Goal: Task Accomplishment & Management: Use online tool/utility

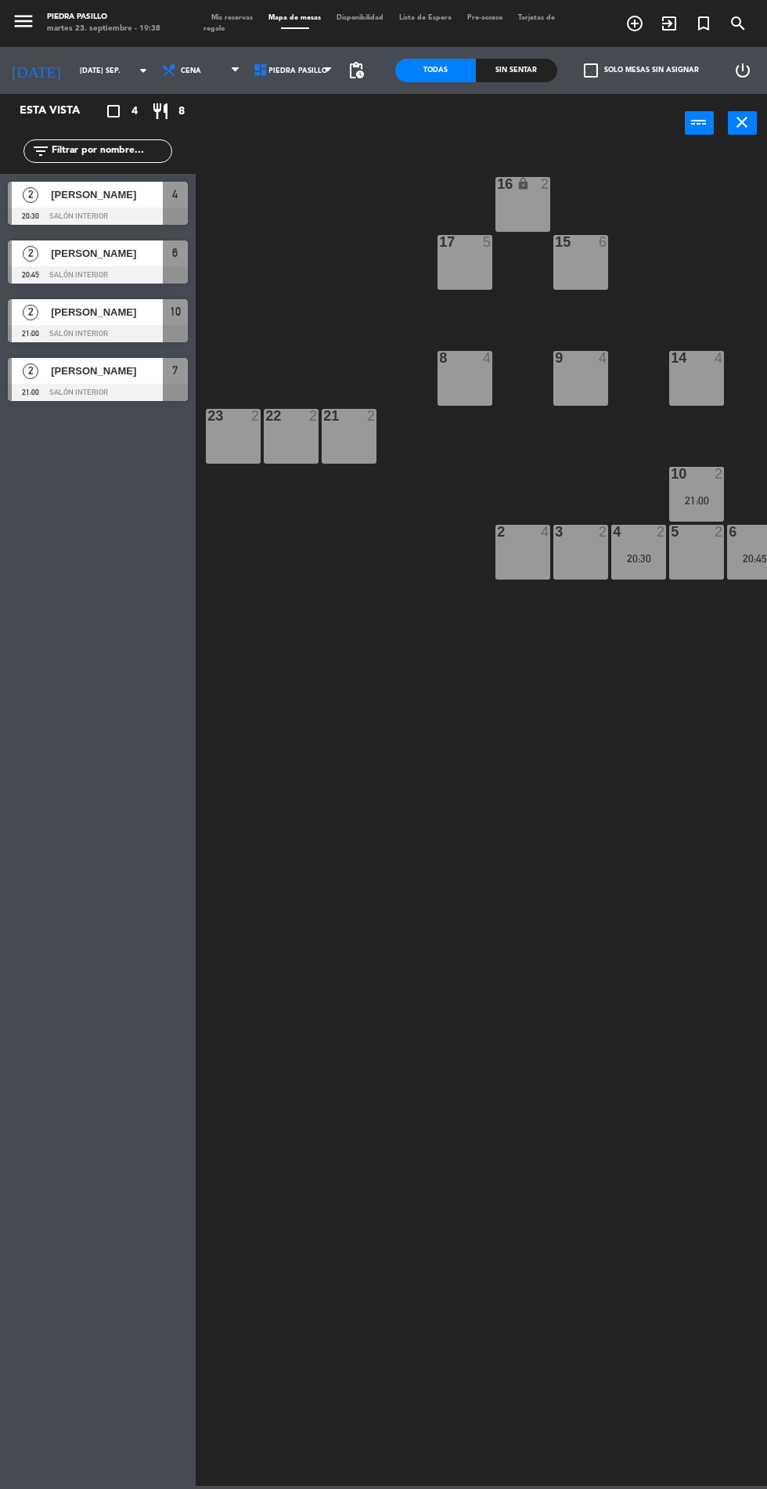
click at [230, 17] on span "Mis reservas" at bounding box center [232, 17] width 57 height 7
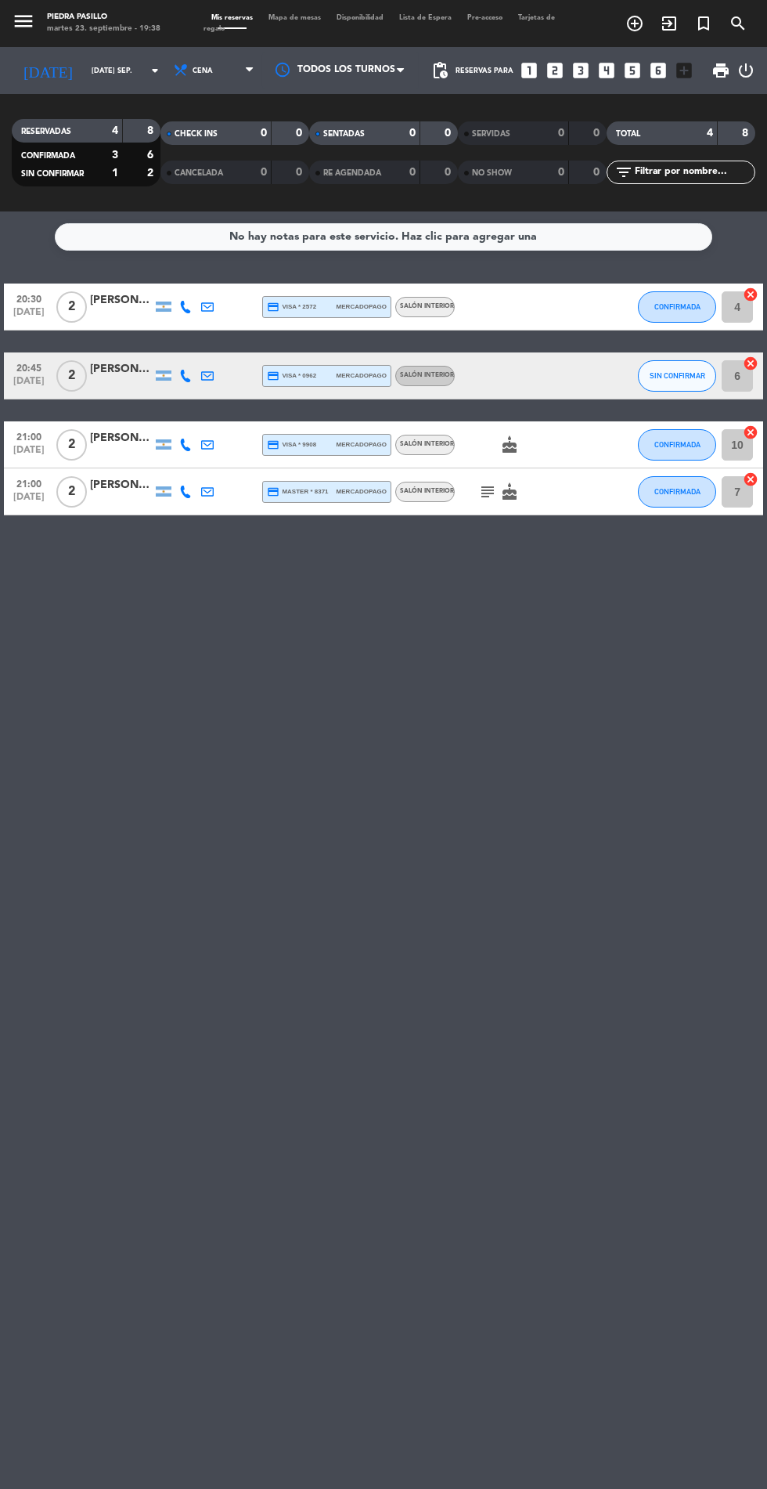
click at [312, 17] on span "Mapa de mesas" at bounding box center [295, 17] width 68 height 7
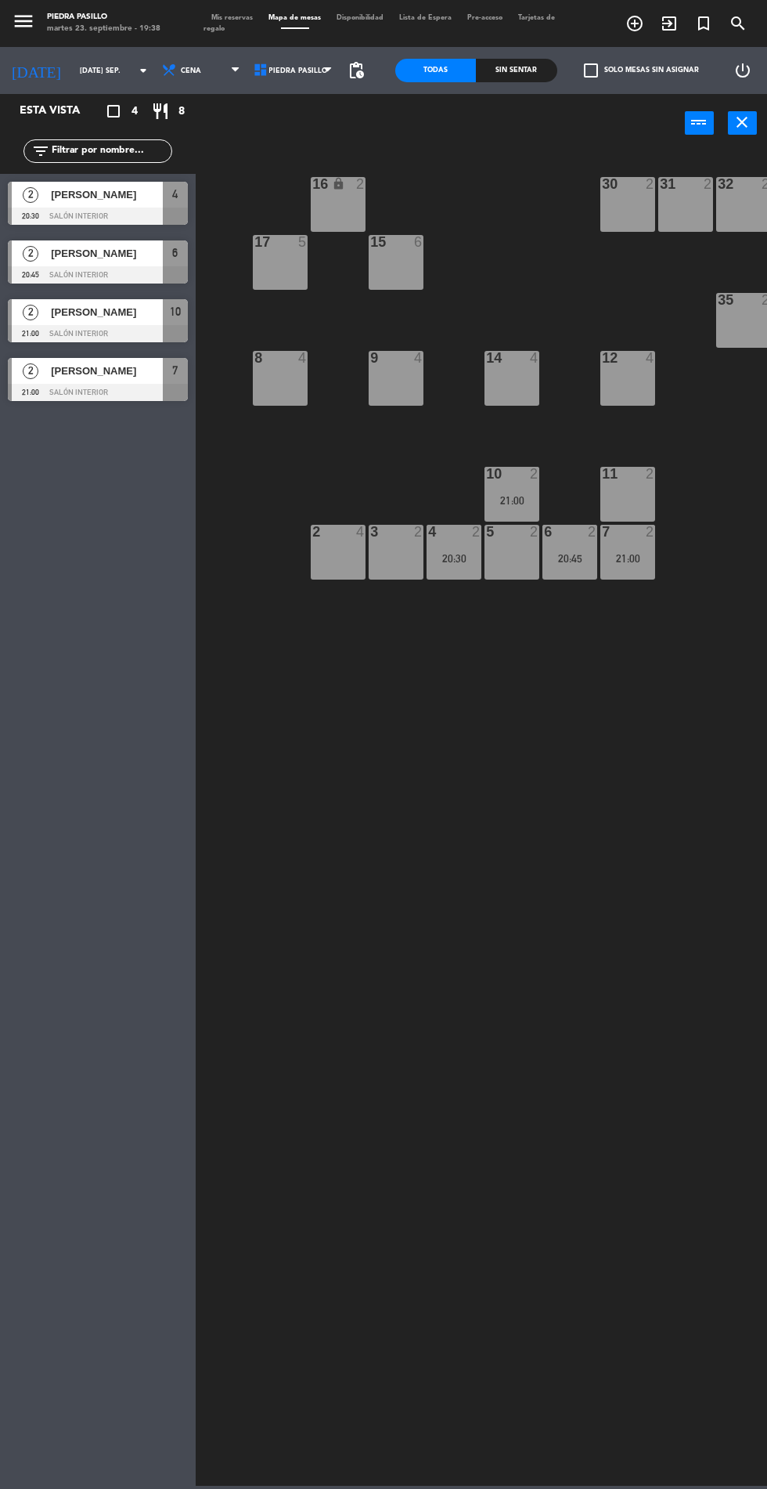
scroll to position [0, 201]
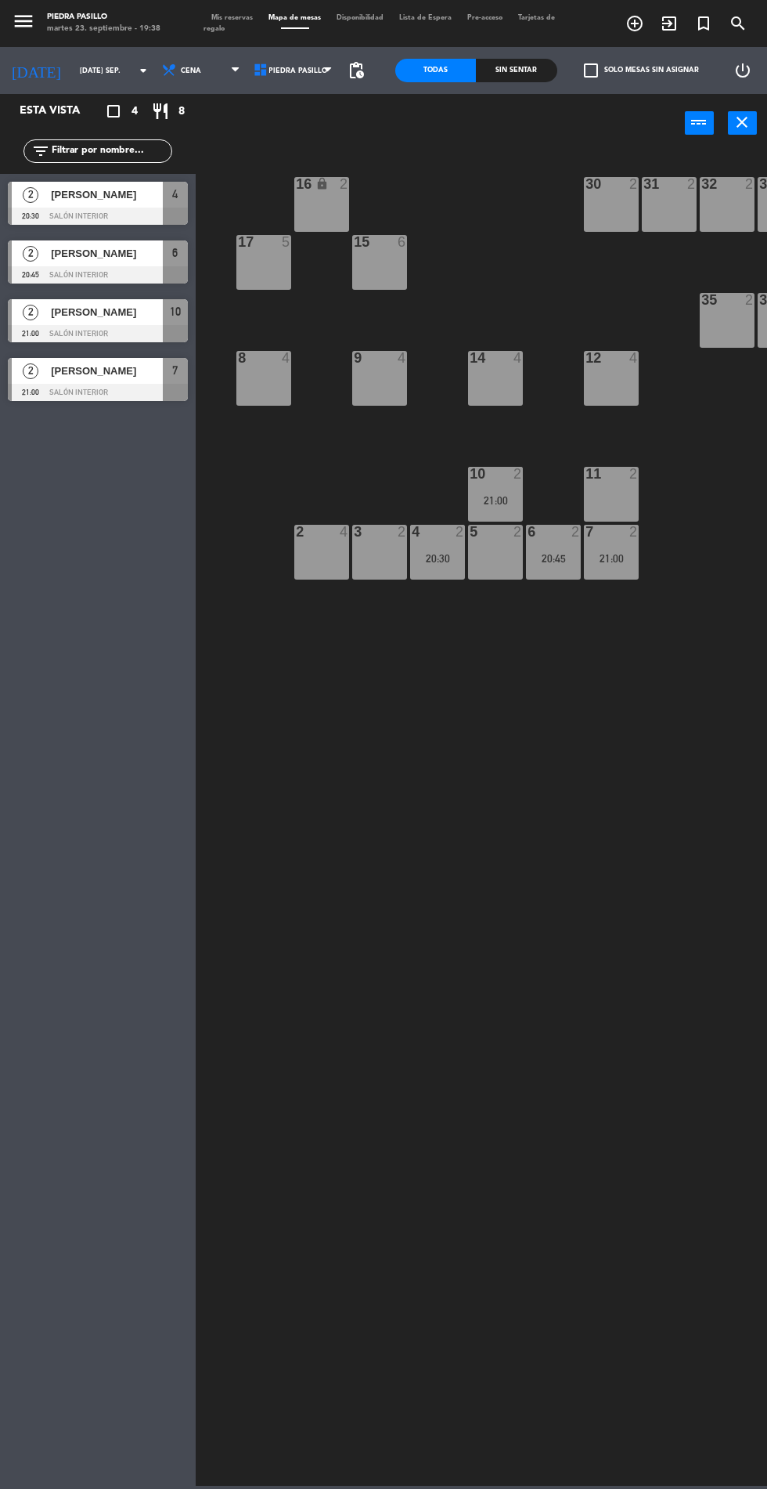
click at [629, 574] on div "7 2 21:00" at bounding box center [611, 552] width 55 height 55
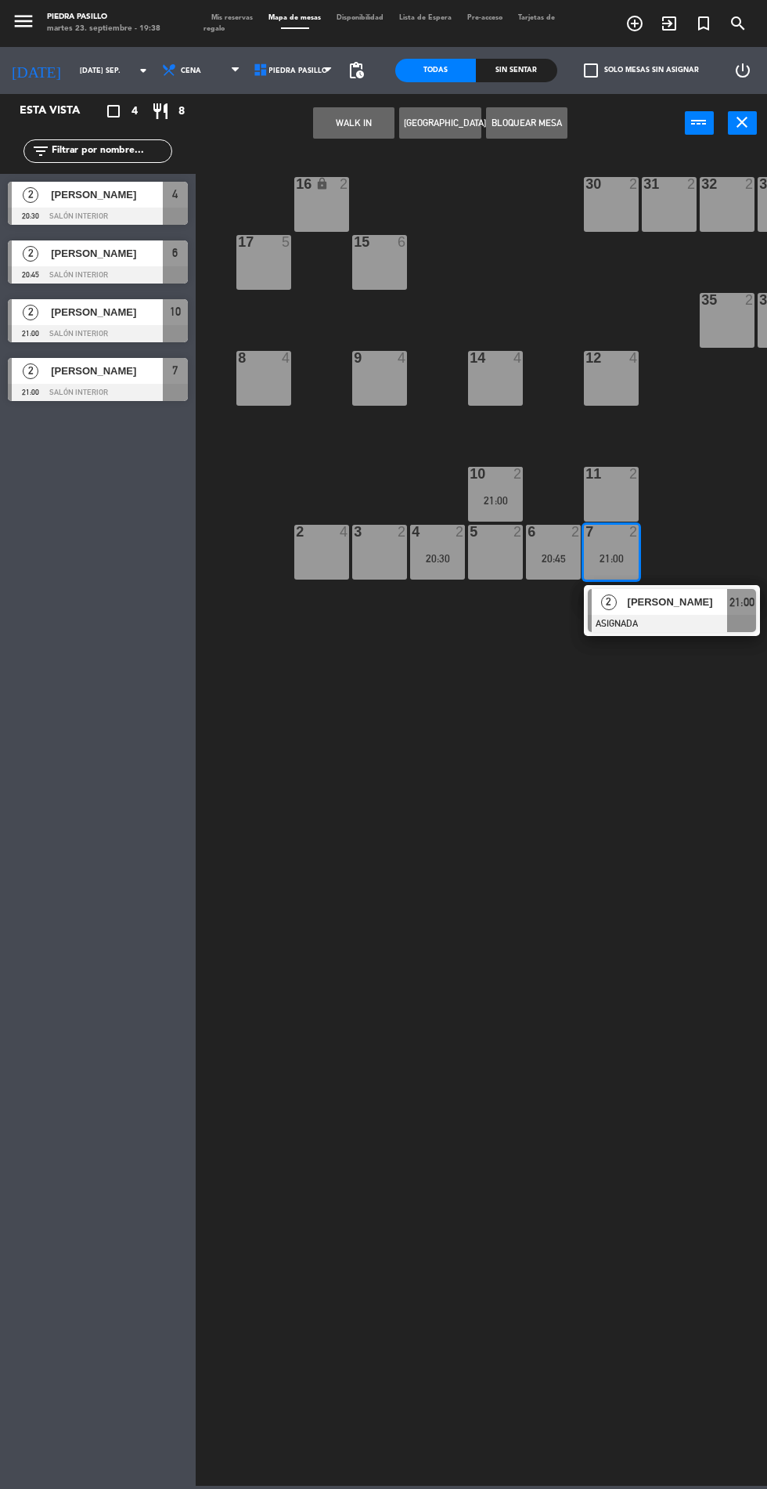
click at [371, 564] on div "3 2" at bounding box center [379, 552] width 55 height 55
click at [301, 138] on button "Mover" at bounding box center [310, 122] width 81 height 31
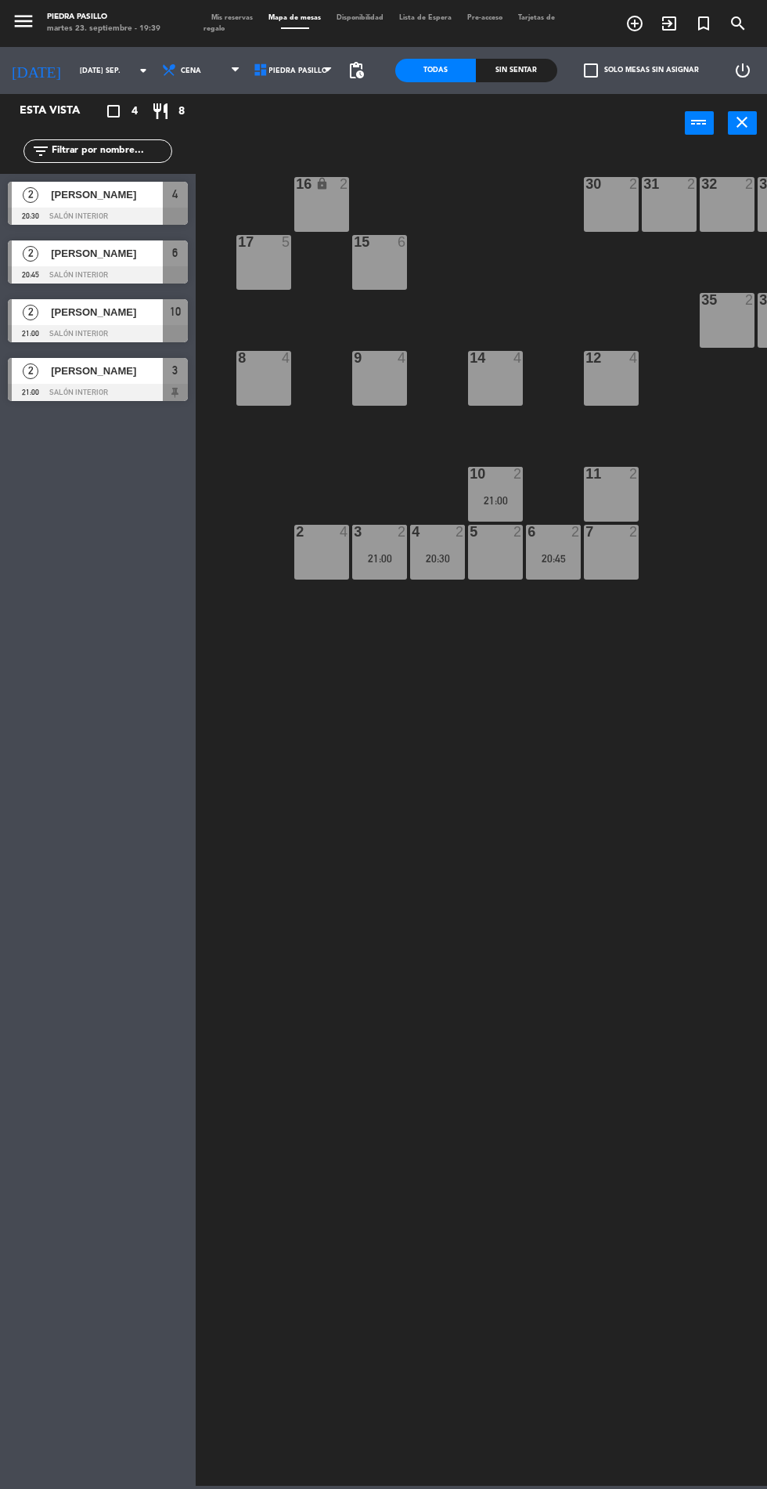
click at [493, 808] on div "16 lock 2 30 2 31 2 32 2 33 4 17 5 15 6 35 2 36 2 37 2 8 4 9 4 14 4 12 4 21 2 2…" at bounding box center [486, 818] width 564 height 1336
click at [762, 926] on div "16 lock 2 30 2 31 2 32 2 33 4 17 5 15 6 35 2 36 2 37 2 8 4 9 4 14 4 12 4 21 2 2…" at bounding box center [486, 818] width 564 height 1336
click at [515, 832] on div "16 lock 2 30 2 31 2 32 2 33 4 17 5 15 6 35 2 36 2 37 2 8 4 9 4 14 4 12 4 21 2 2…" at bounding box center [486, 818] width 564 height 1336
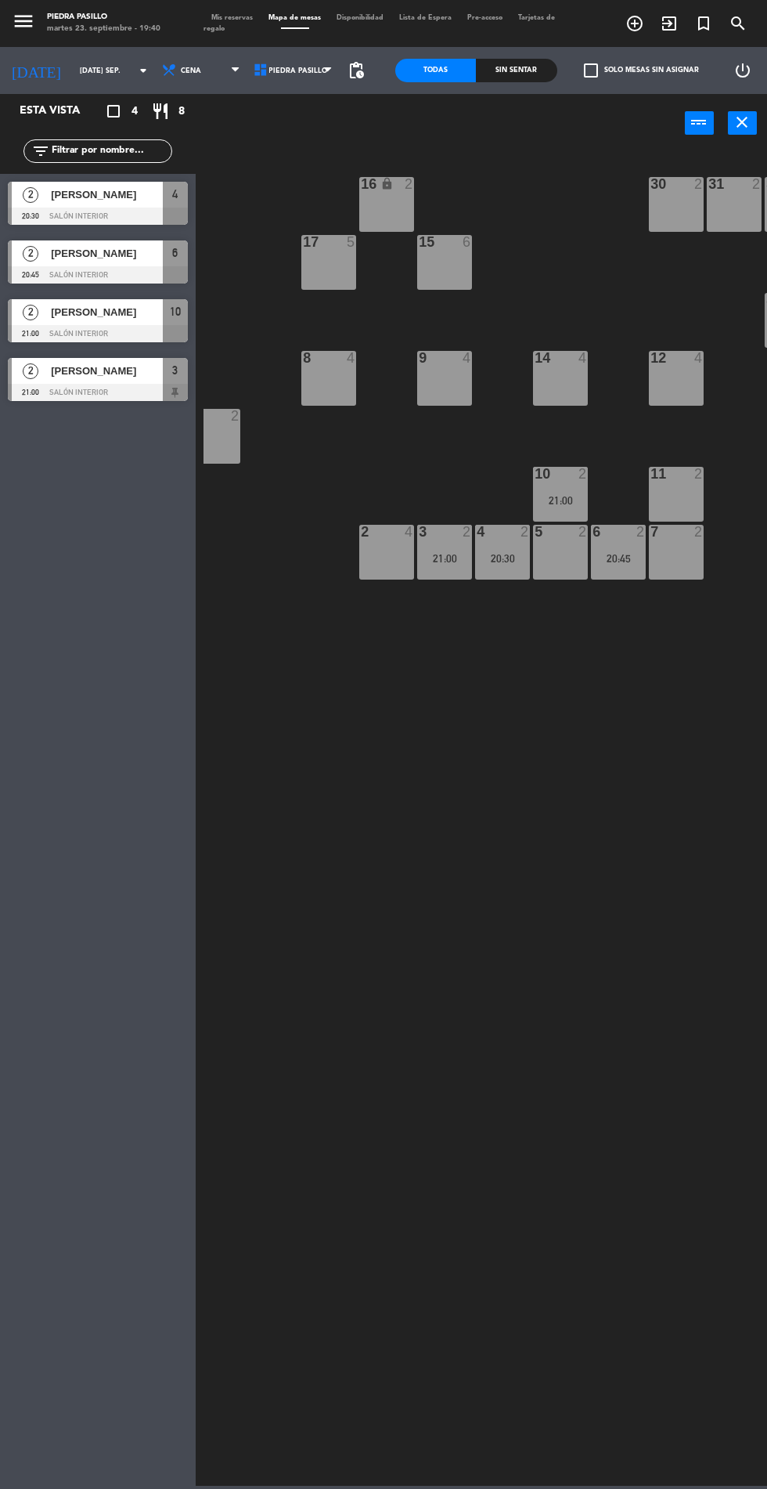
scroll to position [0, 135]
click at [453, 1092] on div "16 lock 2 30 2 31 2 32 2 33 4 17 5 15 6 35 2 36 2 37 2 8 4 9 4 14 4 12 4 21 2 2…" at bounding box center [486, 818] width 564 height 1336
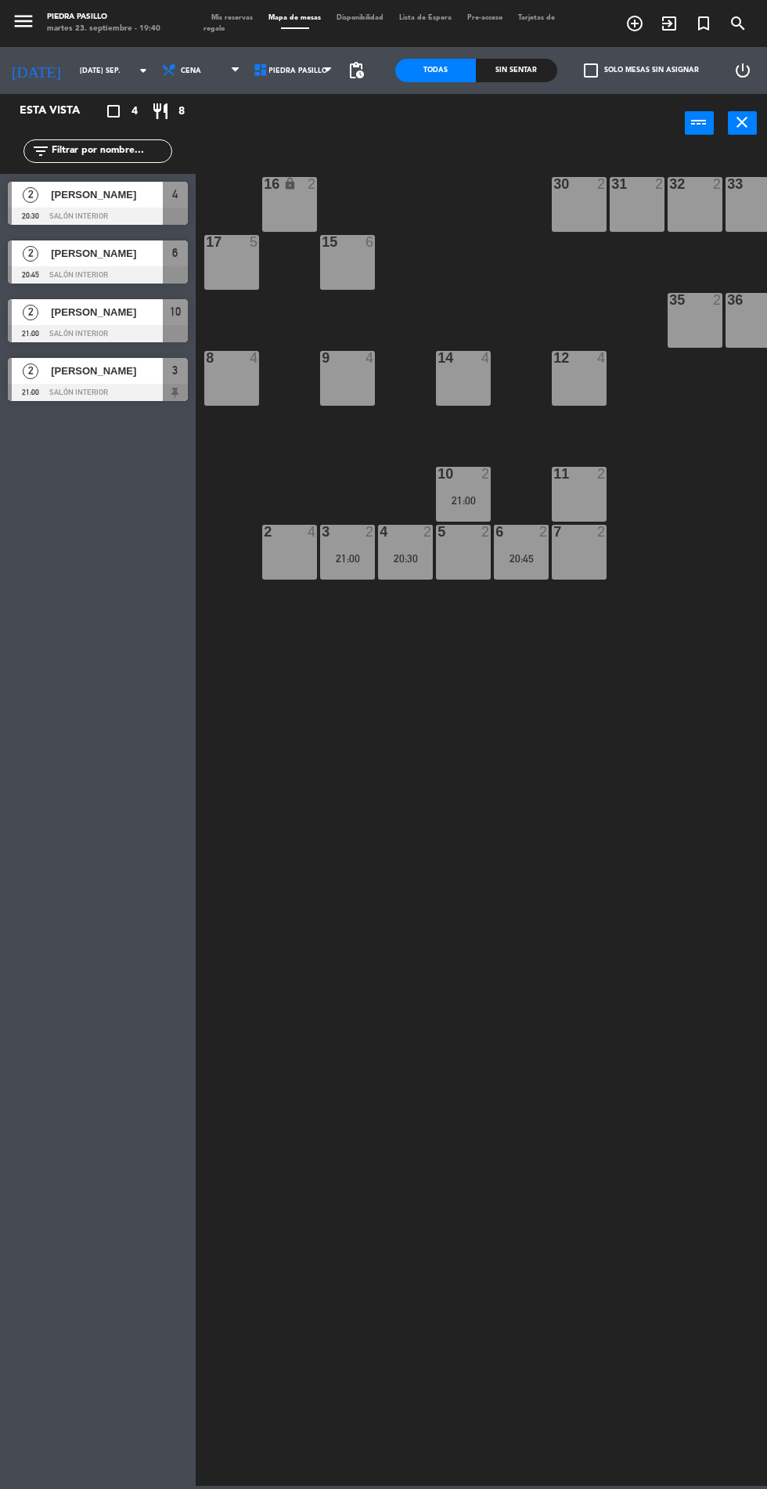
scroll to position [0, 234]
click at [517, 1038] on div "16 lock 2 30 2 31 2 32 2 33 4 17 5 15 6 35 2 36 2 37 2 8 4 9 4 14 4 12 4 21 2 2…" at bounding box center [486, 818] width 564 height 1336
click at [72, 67] on input "[DATE] sep." at bounding box center [121, 71] width 99 height 24
